Goal: Task Accomplishment & Management: Manage account settings

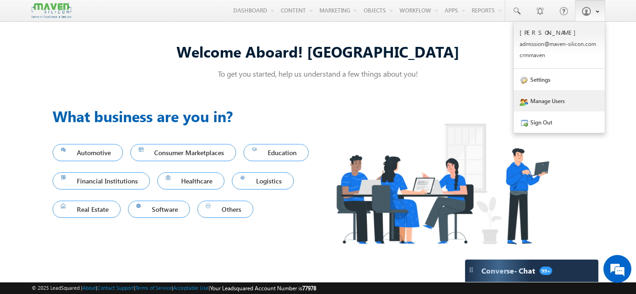
click at [551, 98] on link "Manage Users" at bounding box center [558, 100] width 91 height 21
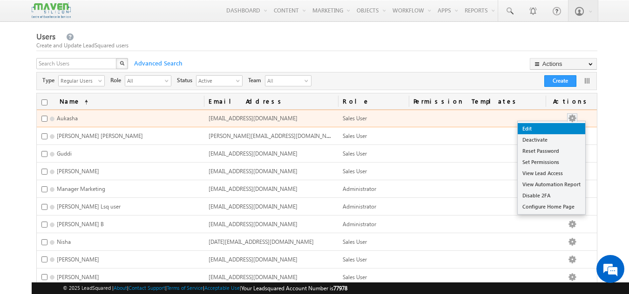
click at [553, 127] on link "Edit" at bounding box center [550, 128] width 67 height 11
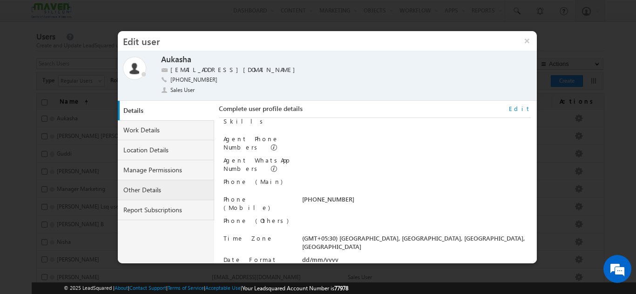
click at [183, 196] on link "Other Details" at bounding box center [166, 191] width 97 height 20
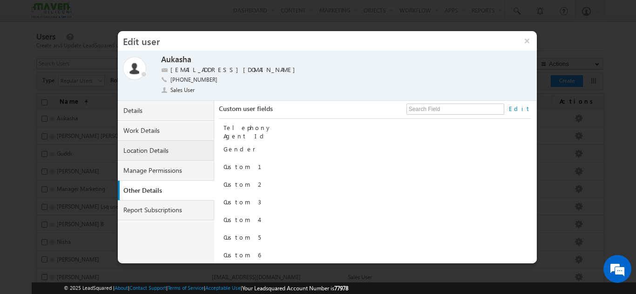
click at [168, 157] on link "Location Details" at bounding box center [166, 151] width 97 height 20
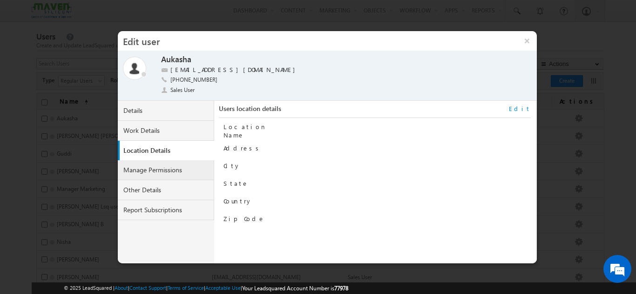
click at [187, 174] on link "Manage Permissions" at bounding box center [166, 171] width 97 height 20
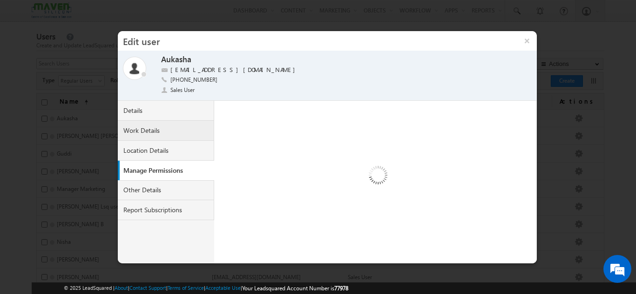
click at [184, 131] on link "Work Details" at bounding box center [166, 131] width 97 height 20
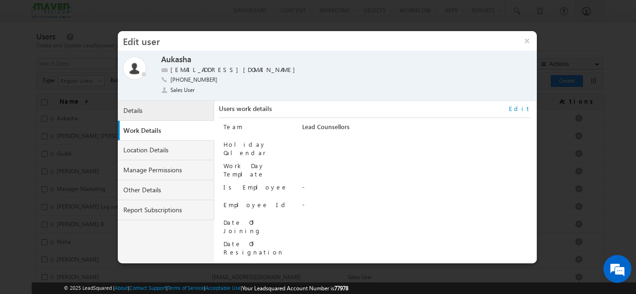
click at [188, 109] on link "Details" at bounding box center [166, 111] width 97 height 20
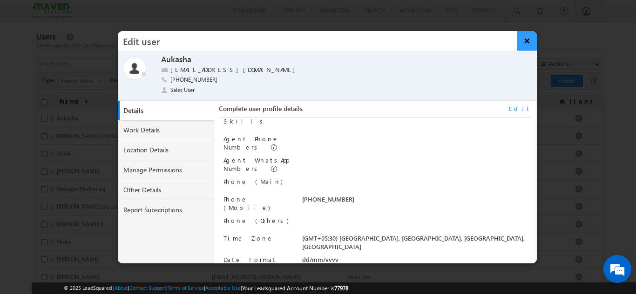
click at [529, 40] on button "×" at bounding box center [526, 41] width 20 height 20
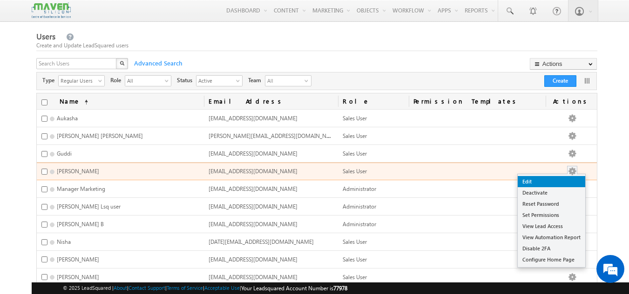
click at [543, 178] on link "Edit" at bounding box center [550, 181] width 67 height 11
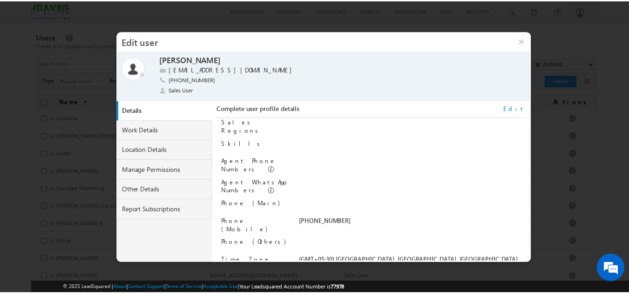
scroll to position [115, 0]
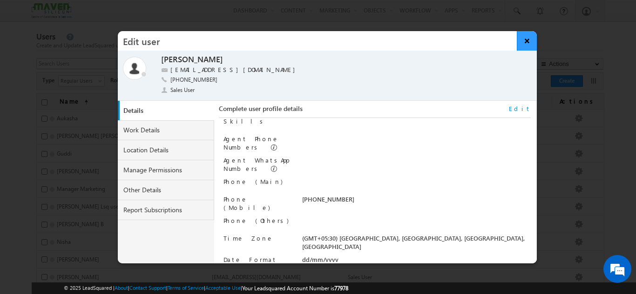
click at [532, 44] on button "×" at bounding box center [526, 41] width 20 height 20
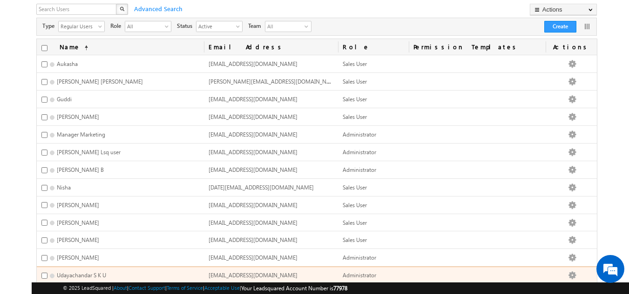
scroll to position [0, 0]
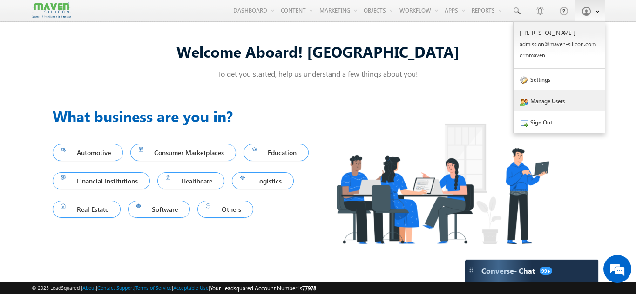
drag, startPoint x: 561, startPoint y: 100, endPoint x: 555, endPoint y: 106, distance: 8.2
click at [561, 100] on link "Manage Users" at bounding box center [558, 100] width 91 height 21
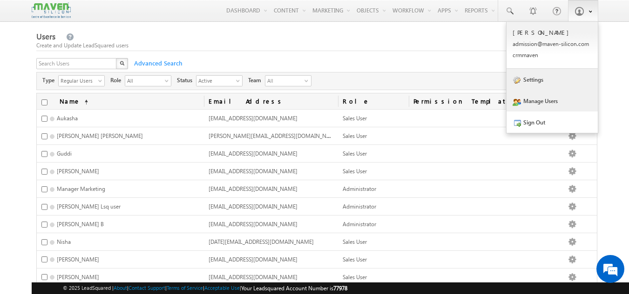
click at [554, 79] on link "Settings" at bounding box center [551, 79] width 91 height 21
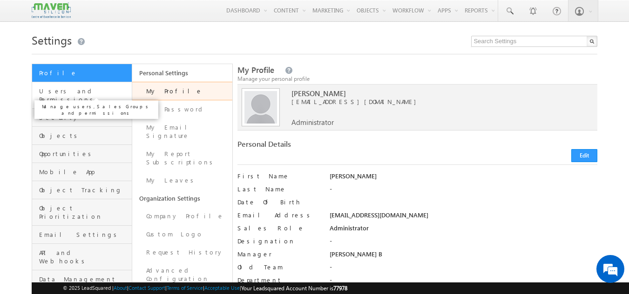
click at [96, 89] on span "Users and Permissions" at bounding box center [84, 95] width 90 height 17
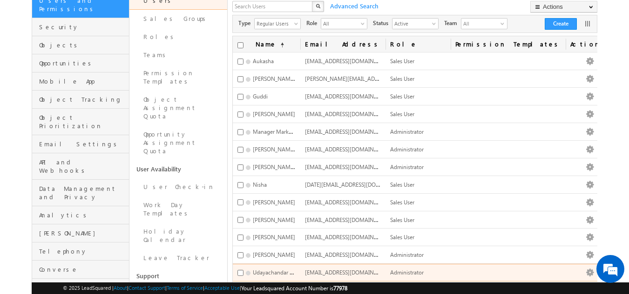
scroll to position [22, 0]
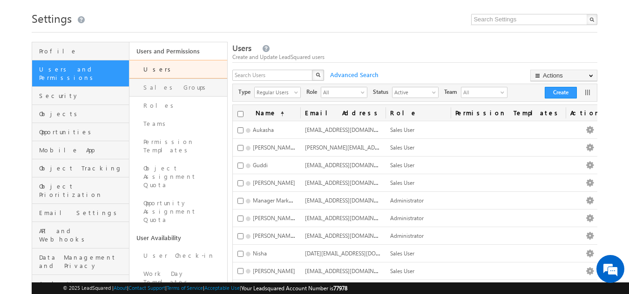
click at [172, 89] on link "Sales Groups" at bounding box center [178, 88] width 98 height 18
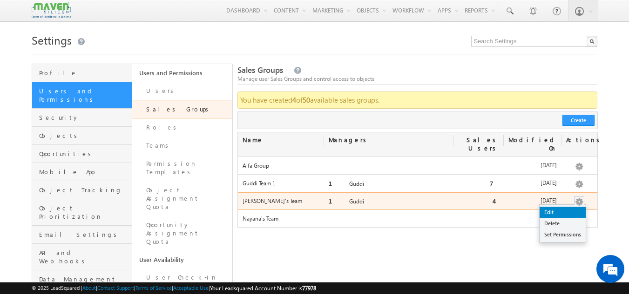
click at [572, 207] on link "Edit" at bounding box center [562, 212] width 46 height 11
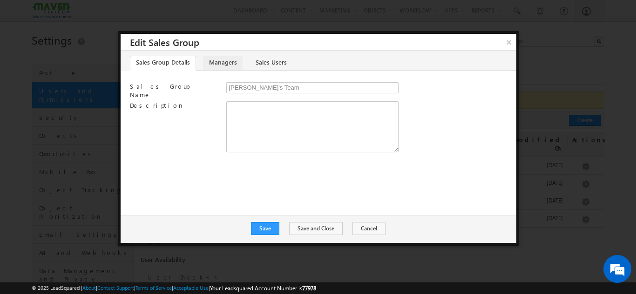
click at [228, 62] on link "Managers" at bounding box center [223, 63] width 40 height 15
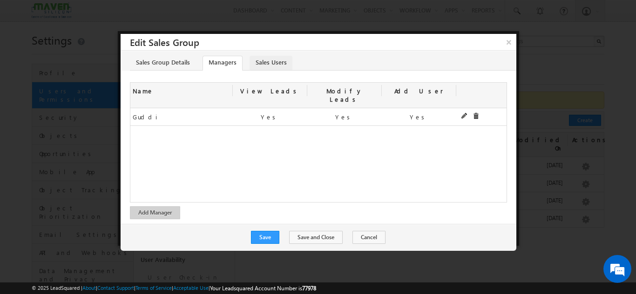
click at [279, 60] on link "Sales Users" at bounding box center [270, 63] width 43 height 15
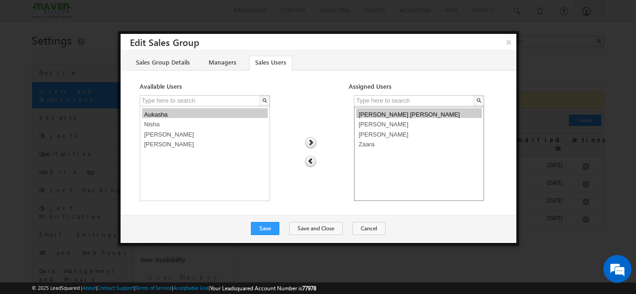
select select "218cd493-6162-11f0-b1e3-0623476dd86d"
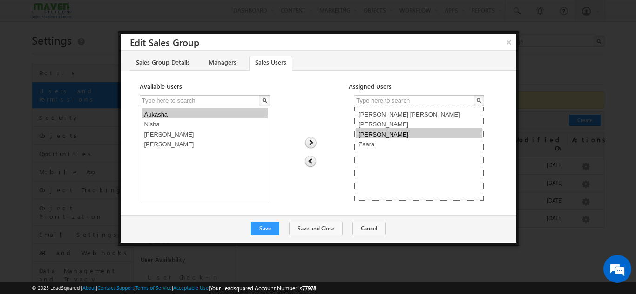
click at [368, 134] on option "[PERSON_NAME]" at bounding box center [419, 133] width 126 height 10
click at [312, 161] on img at bounding box center [310, 162] width 12 height 12
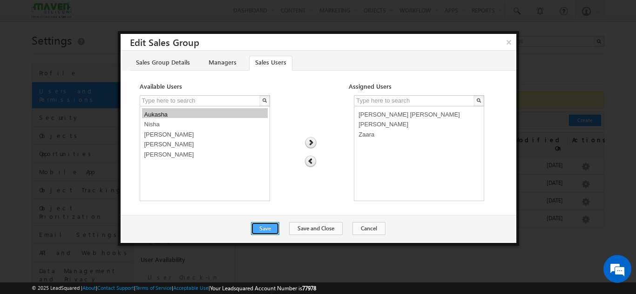
click at [274, 229] on button "Save" at bounding box center [265, 228] width 28 height 13
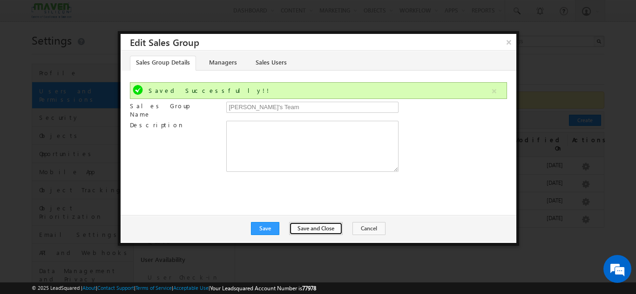
click at [308, 230] on button "Save and Close" at bounding box center [316, 228] width 54 height 13
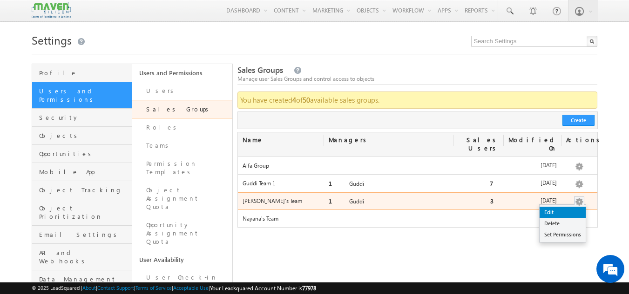
click at [562, 207] on link "Edit" at bounding box center [562, 212] width 46 height 11
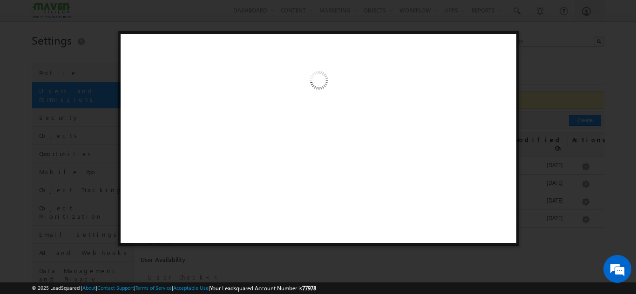
click at [543, 85] on div at bounding box center [318, 147] width 636 height 294
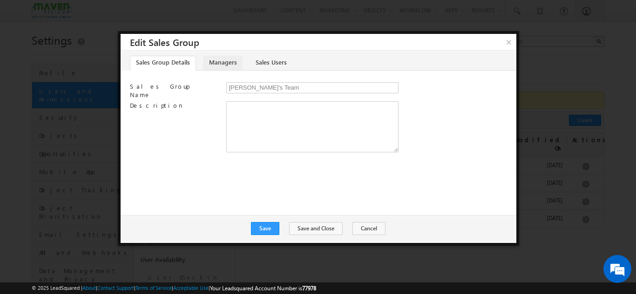
click at [224, 63] on link "Managers" at bounding box center [223, 63] width 40 height 15
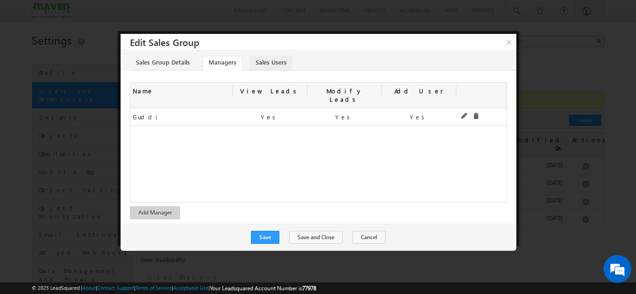
click at [263, 61] on link "Sales Users" at bounding box center [270, 63] width 43 height 15
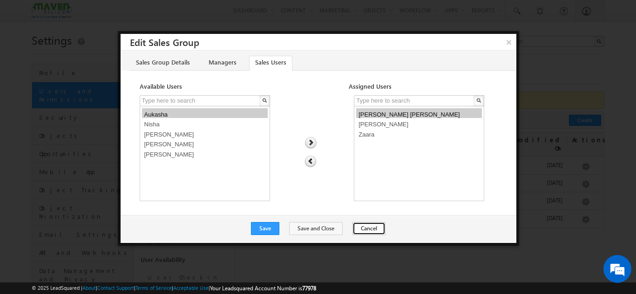
click at [366, 229] on button "Cancel" at bounding box center [368, 228] width 33 height 13
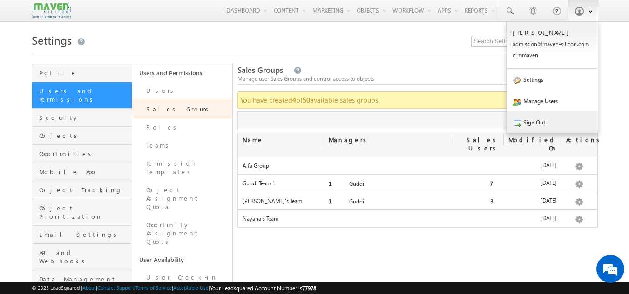
click at [574, 119] on link "Sign Out" at bounding box center [551, 122] width 91 height 21
